Goal: Navigation & Orientation: Find specific page/section

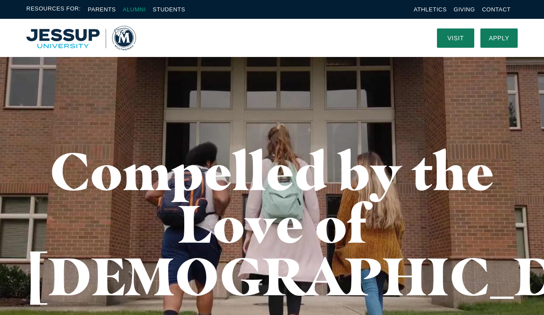
click at [142, 9] on link "Alumni" at bounding box center [134, 9] width 23 height 7
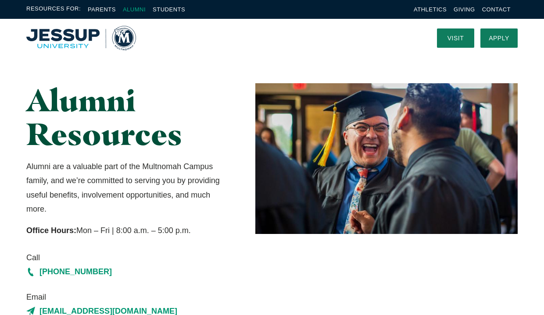
click at [135, 10] on link "Alumni" at bounding box center [134, 9] width 23 height 7
click at [89, 12] on link "Parents" at bounding box center [102, 9] width 28 height 7
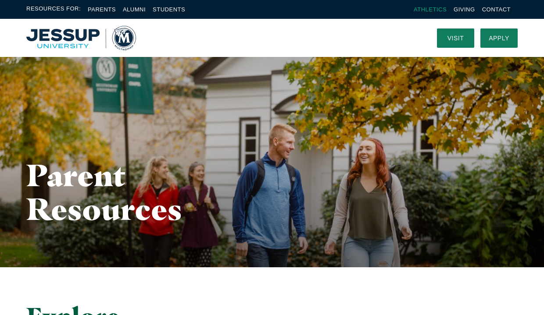
click at [425, 11] on link "Athletics" at bounding box center [429, 9] width 33 height 7
